Goal: Task Accomplishment & Management: Manage account settings

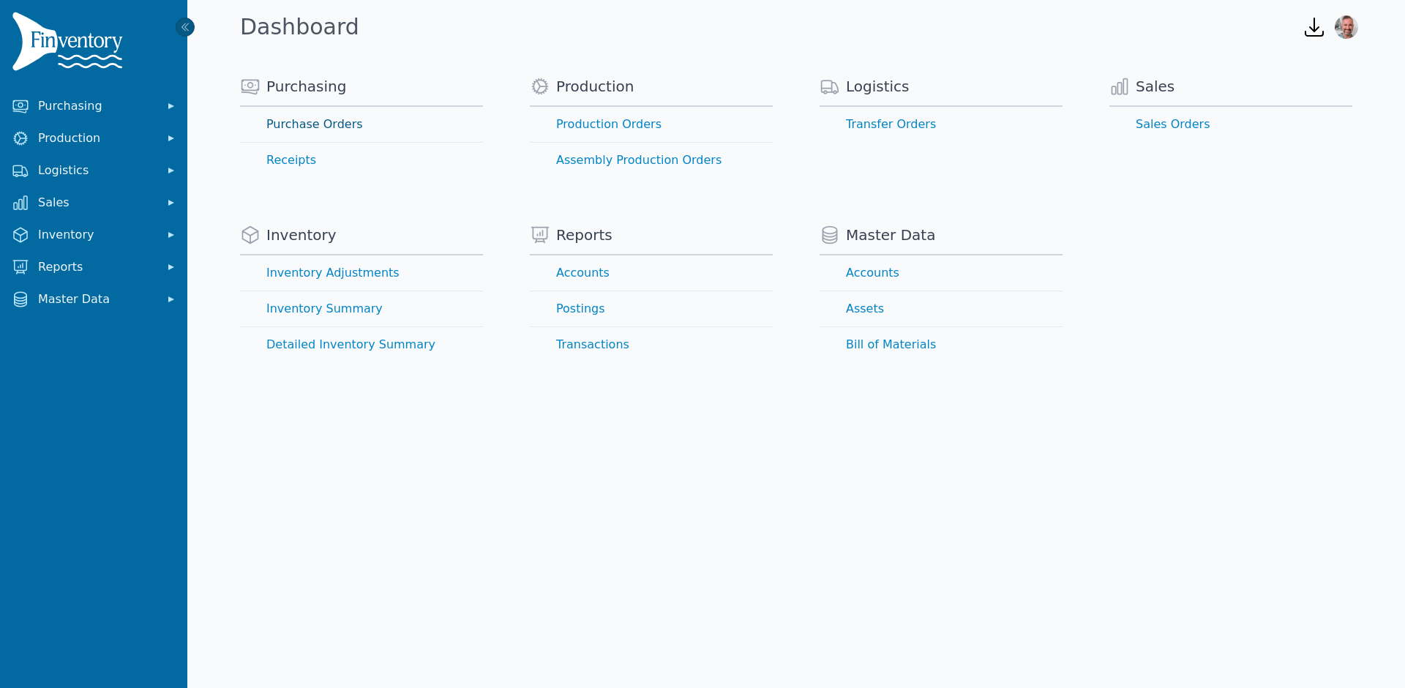
click at [337, 132] on link "Purchase Orders" at bounding box center [361, 124] width 243 height 35
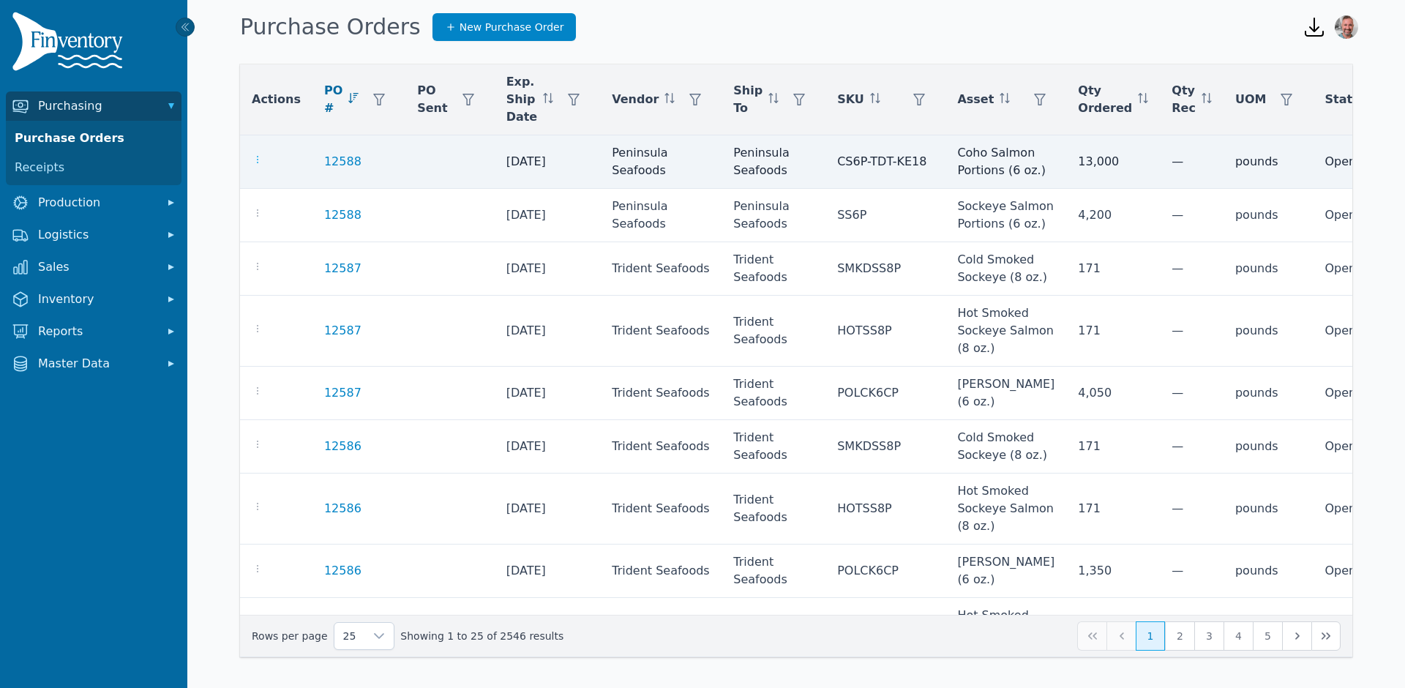
click at [262, 163] on icon "button" at bounding box center [258, 160] width 12 height 12
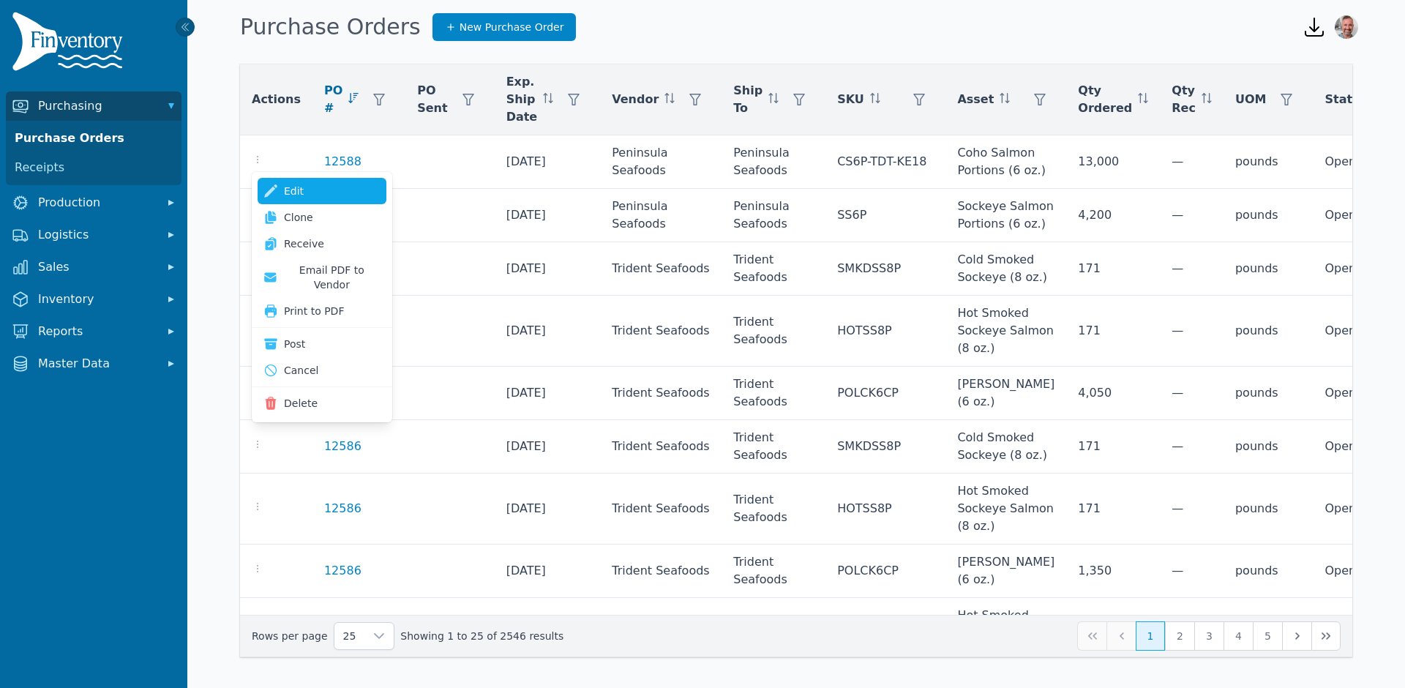
click at [274, 188] on icon at bounding box center [270, 190] width 12 height 12
